Goal: Find specific page/section: Find specific page/section

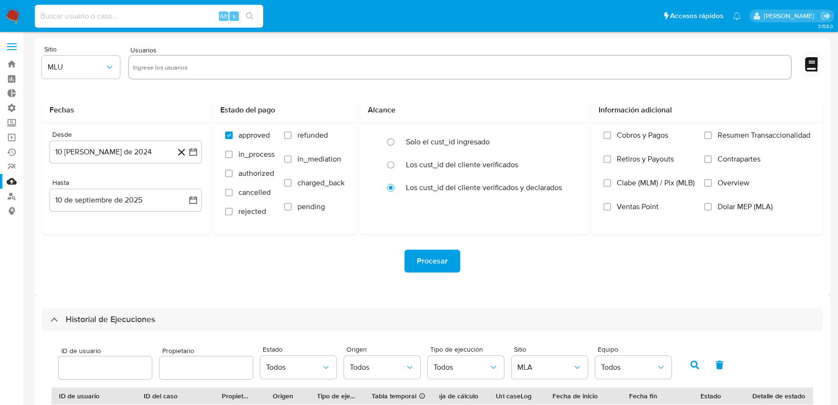
select select "10"
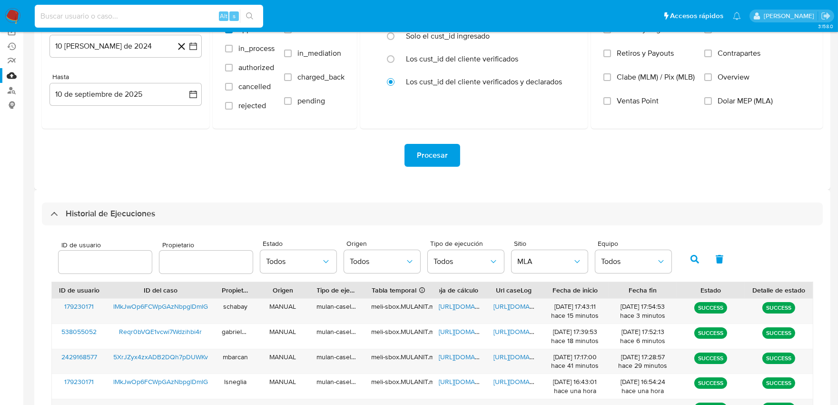
click at [139, 12] on input at bounding box center [149, 16] width 228 height 12
type input "1887662880"
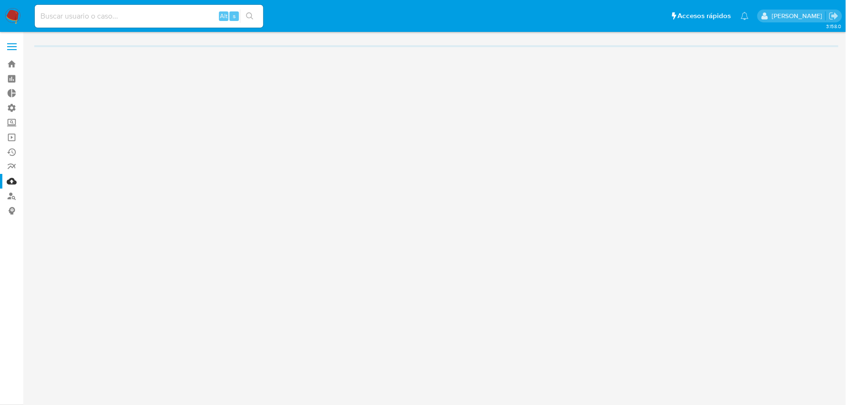
click at [129, 17] on input at bounding box center [149, 16] width 228 height 12
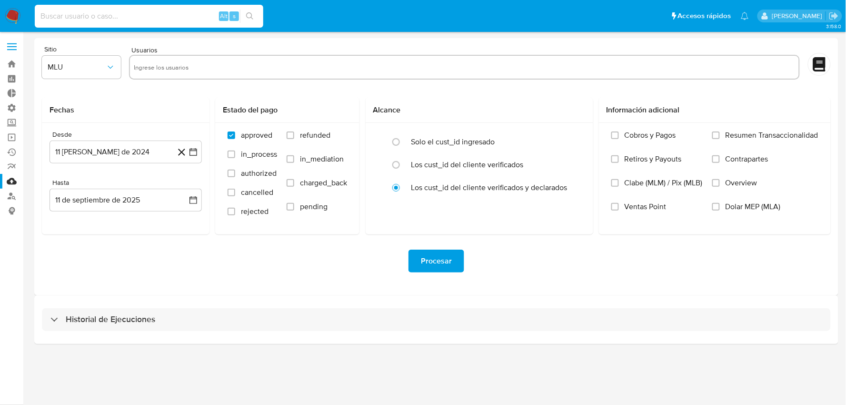
paste input "1887662880"
type input "1887662880"
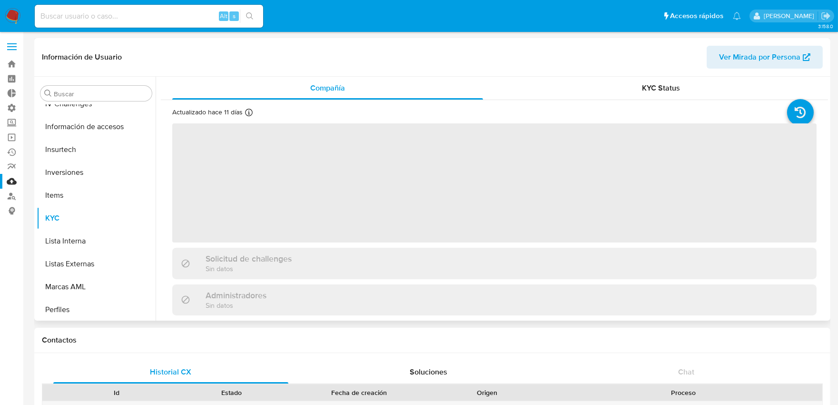
scroll to position [447, 0]
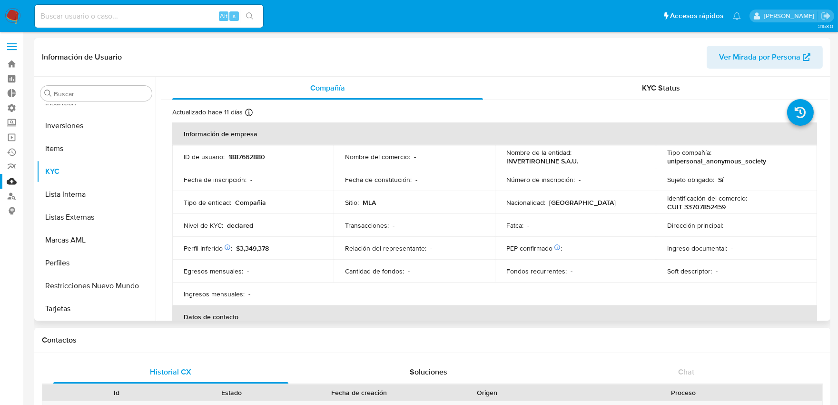
select select "10"
